Goal: Find specific page/section: Find specific page/section

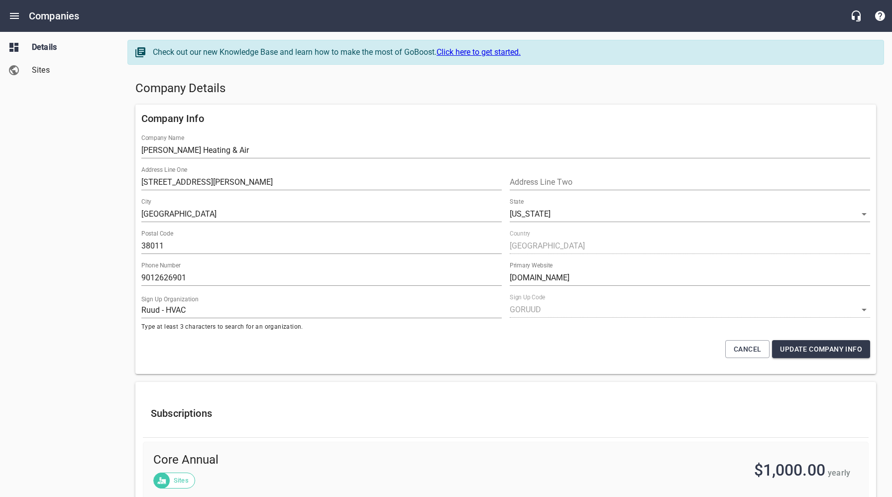
select select "[US_STATE]"
select select "49"
click at [422, 89] on h5 "Company Details" at bounding box center [505, 89] width 741 height 16
click at [490, 97] on div "Company Details" at bounding box center [505, 89] width 749 height 24
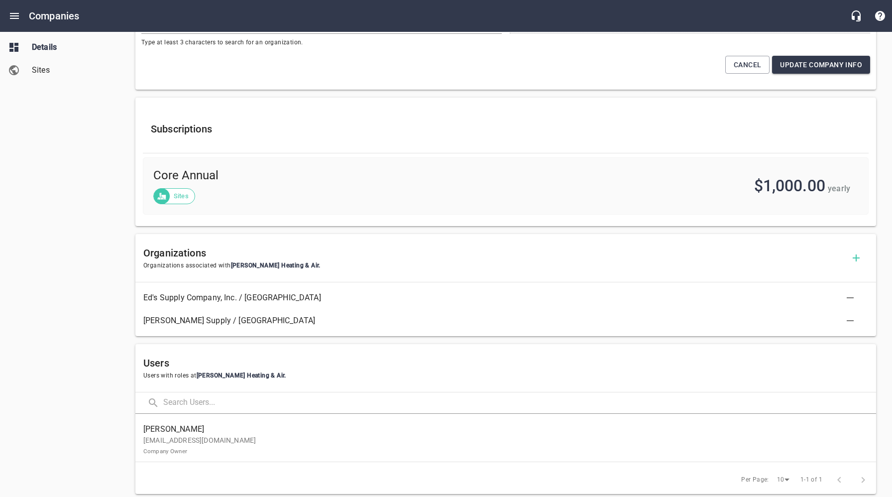
scroll to position [319, 0]
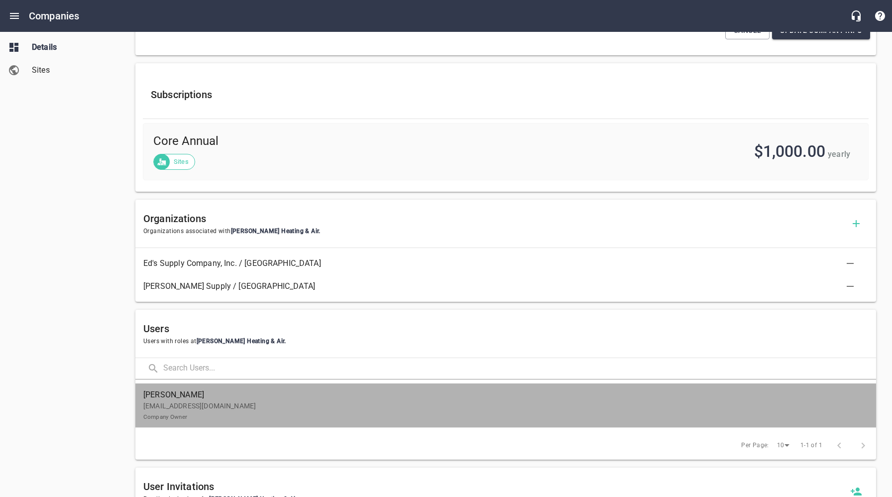
drag, startPoint x: 201, startPoint y: 408, endPoint x: 213, endPoint y: 361, distance: 48.3
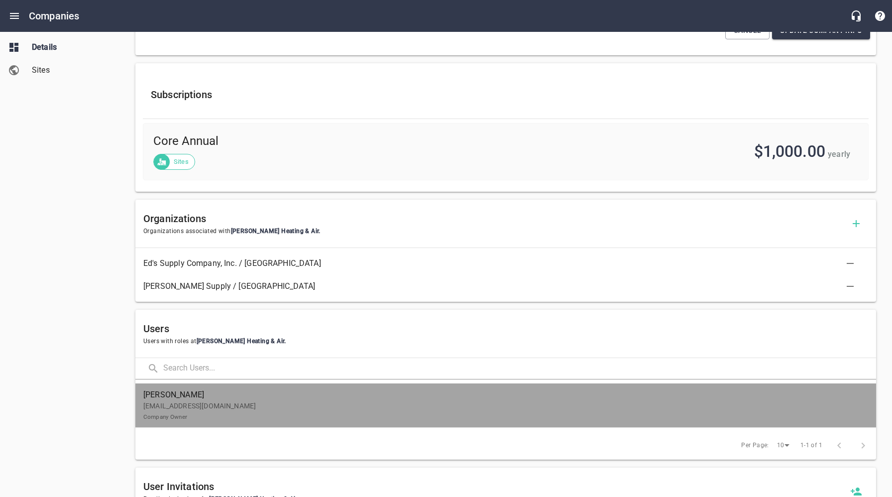
click at [201, 408] on p "[EMAIL_ADDRESS][DOMAIN_NAME] Company Owner" at bounding box center [501, 411] width 717 height 21
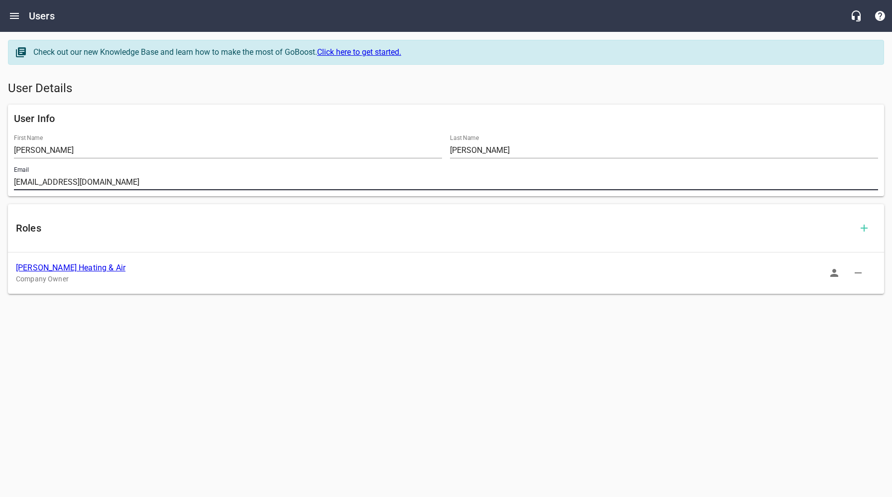
drag, startPoint x: 148, startPoint y: 184, endPoint x: 8, endPoint y: 183, distance: 139.4
click at [8, 183] on div "User Info First Name [PERSON_NAME] Last Name [PERSON_NAME] Email [EMAIL_ADDRESS…" at bounding box center [446, 151] width 876 height 92
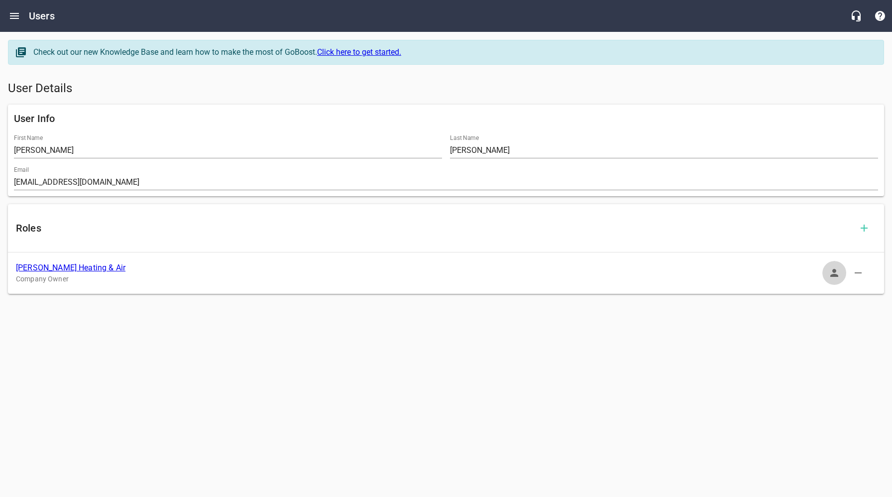
click at [831, 273] on icon "button" at bounding box center [834, 273] width 12 height 12
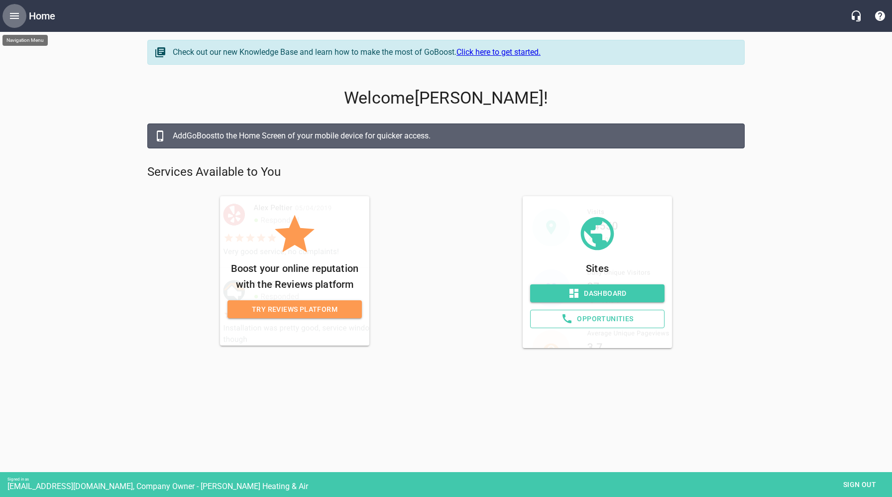
click at [17, 19] on icon "Open drawer" at bounding box center [14, 16] width 12 height 12
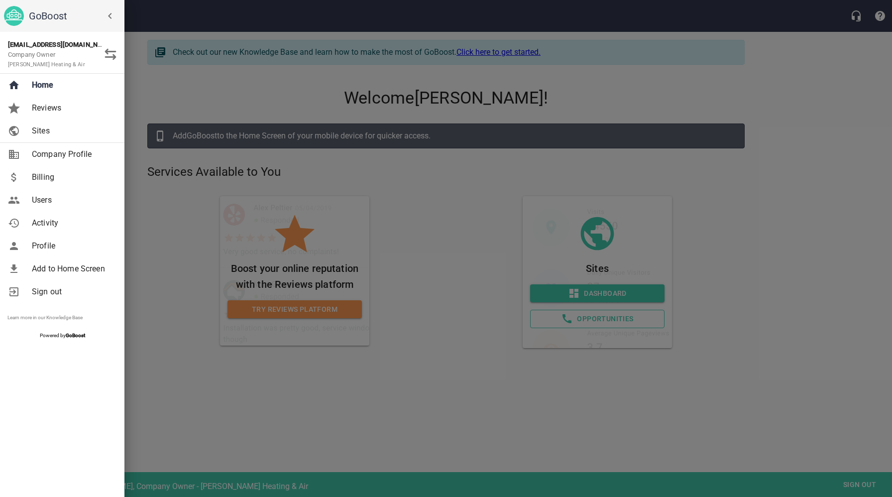
click at [44, 128] on span "Sites" at bounding box center [72, 131] width 81 height 12
